Goal: Information Seeking & Learning: Learn about a topic

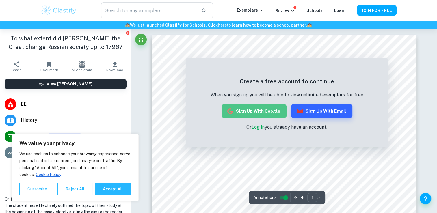
click at [263, 110] on button "Sign up with Google" at bounding box center [254, 111] width 65 height 14
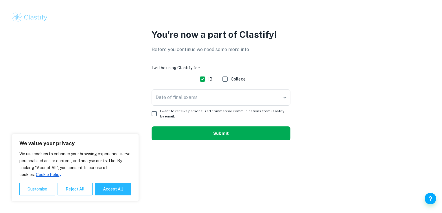
click at [268, 134] on button "Submit" at bounding box center [220, 134] width 139 height 14
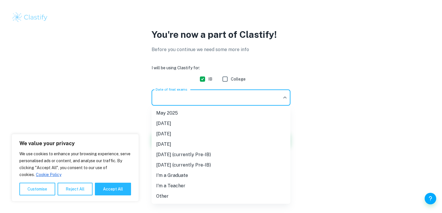
click at [234, 98] on body "We value your privacy We use cookies to enhance your browsing experience, serve…" at bounding box center [221, 106] width 442 height 213
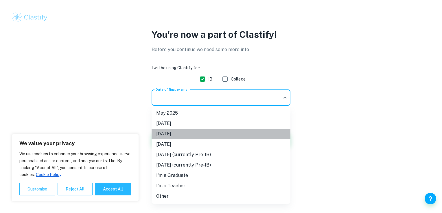
click at [222, 138] on li "[DATE]" at bounding box center [220, 134] width 139 height 10
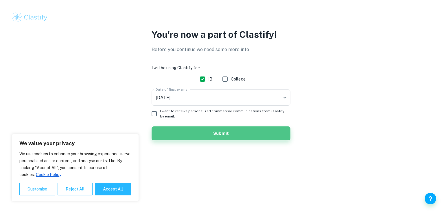
click at [222, 138] on button "Submit" at bounding box center [220, 134] width 139 height 14
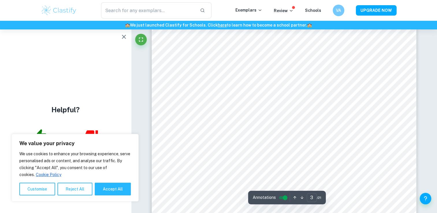
scroll to position [1026, 0]
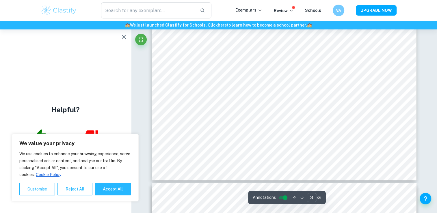
type input "4"
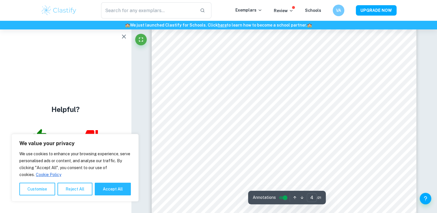
scroll to position [1350, 0]
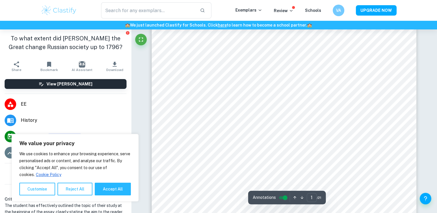
click at [54, 95] on ul "EE History [DATE] Current Syllabus A ( Breakdown )" at bounding box center [65, 128] width 131 height 69
click at [22, 107] on span "EE" at bounding box center [74, 104] width 106 height 7
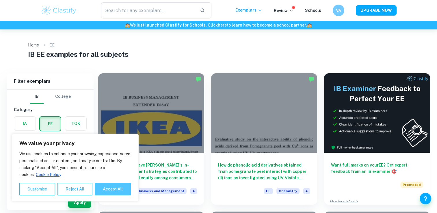
click at [109, 189] on button "Accept All" at bounding box center [113, 189] width 36 height 13
checkbox input "true"
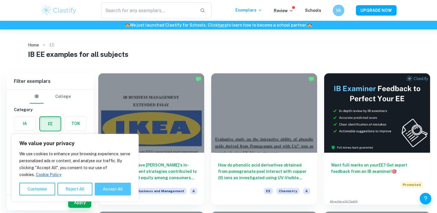
checkbox input "true"
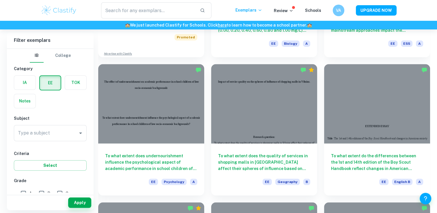
scroll to position [431, 0]
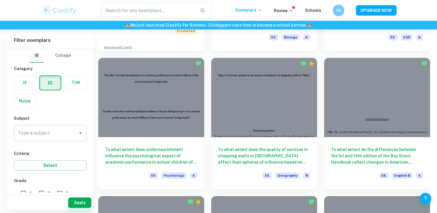
click at [55, 133] on input "Type a subject" at bounding box center [45, 133] width 59 height 11
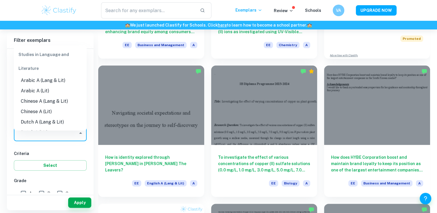
scroll to position [142, 0]
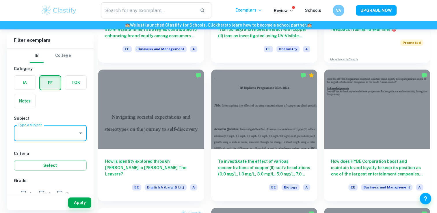
click at [44, 133] on input "Type a subject" at bounding box center [45, 133] width 59 height 11
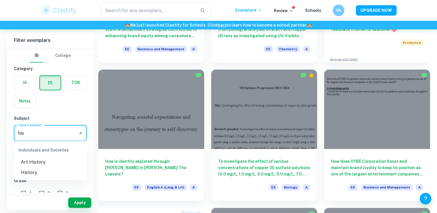
click at [47, 172] on li "History" at bounding box center [50, 173] width 73 height 10
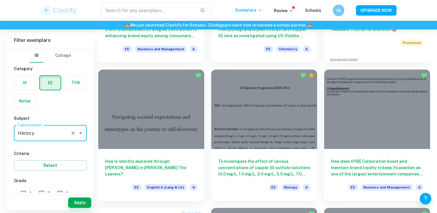
type input "History"
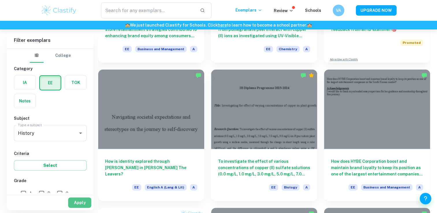
click at [87, 201] on button "Apply" at bounding box center [79, 203] width 23 height 10
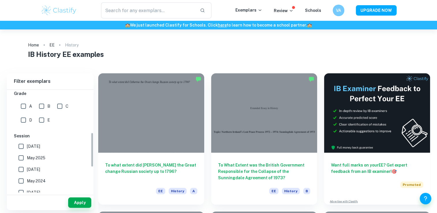
scroll to position [130, 0]
click at [25, 99] on input "A" at bounding box center [24, 105] width 12 height 12
checkbox input "true"
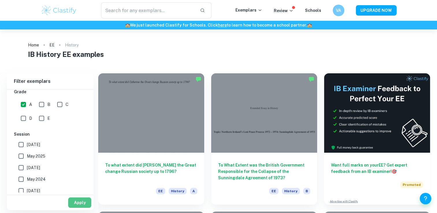
click at [74, 202] on button "Apply" at bounding box center [79, 203] width 23 height 10
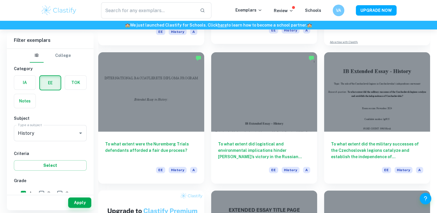
scroll to position [159, 0]
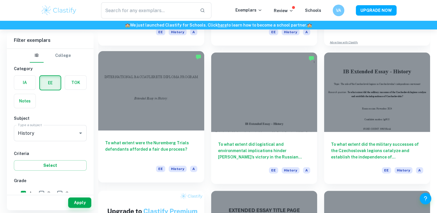
click at [170, 148] on h6 "To what extent were the Nuremberg Trials defendants afforded a fair due process?" at bounding box center [151, 149] width 92 height 19
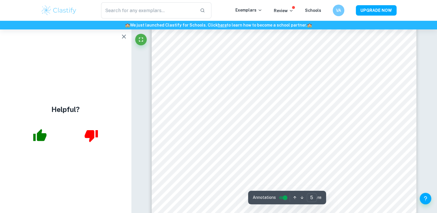
scroll to position [1698, 0]
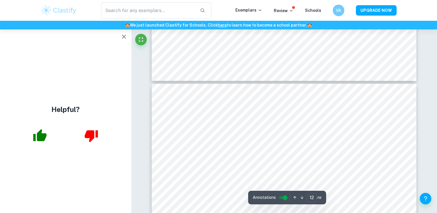
type input "13"
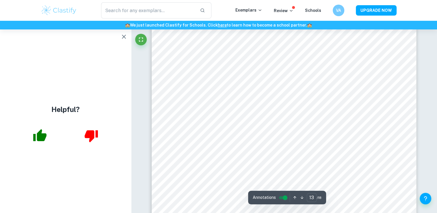
scroll to position [4758, 0]
